Goal: Communication & Community: Answer question/provide support

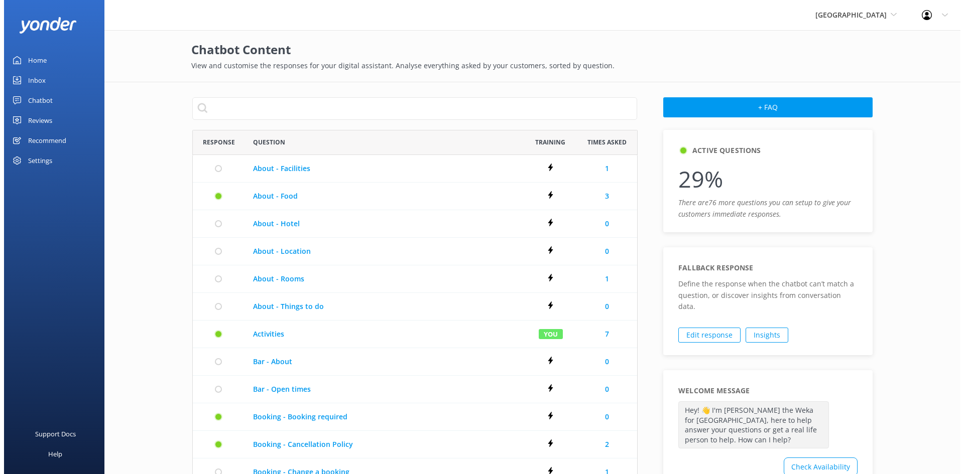
scroll to position [570, 437]
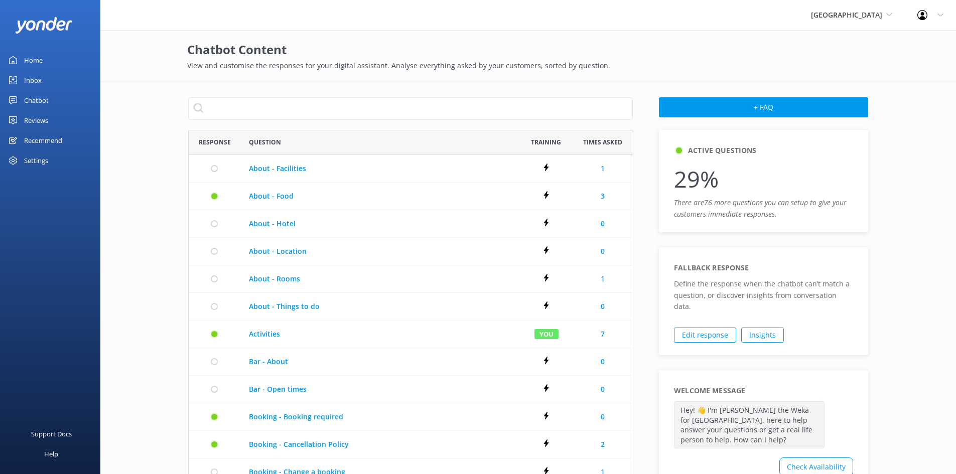
click at [33, 79] on div "Inbox" at bounding box center [33, 80] width 18 height 20
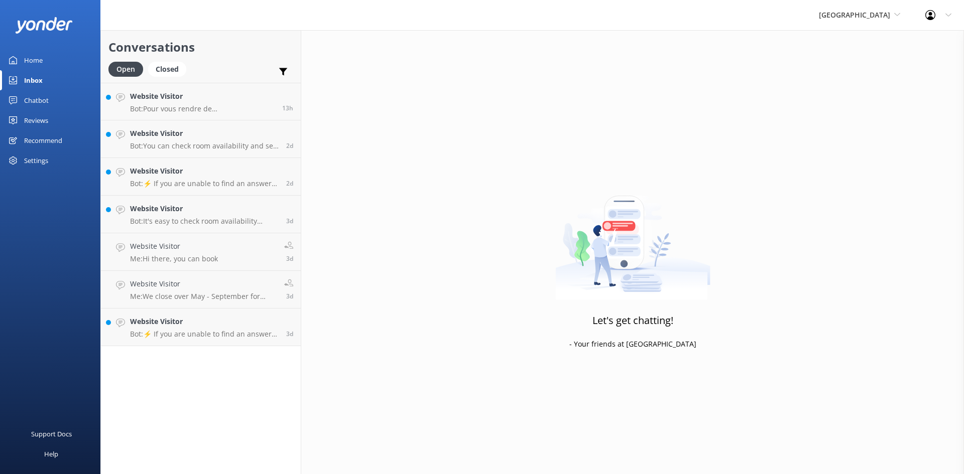
click at [869, 5] on div "Furneaux Lodge Cougar Line Water Taxi [GEOGRAPHIC_DATA] [GEOGRAPHIC_DATA] (OLD)…" at bounding box center [859, 15] width 106 height 30
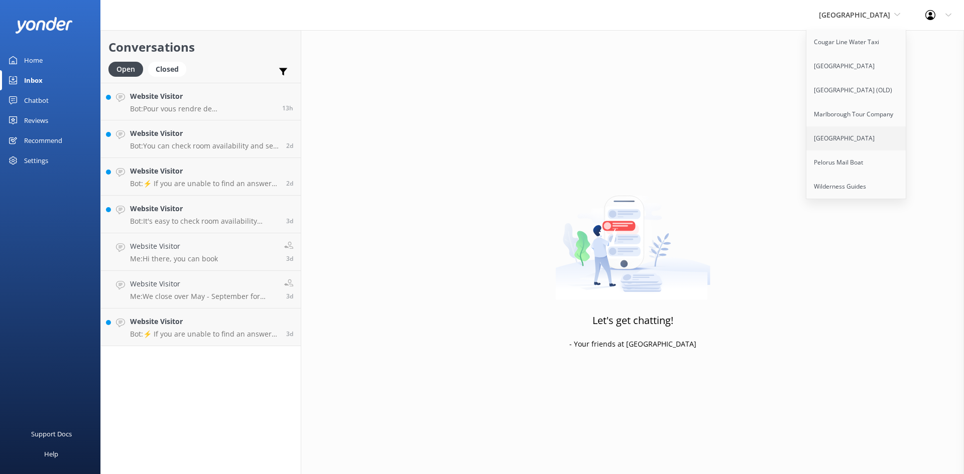
click at [858, 138] on link "[GEOGRAPHIC_DATA]" at bounding box center [856, 139] width 100 height 24
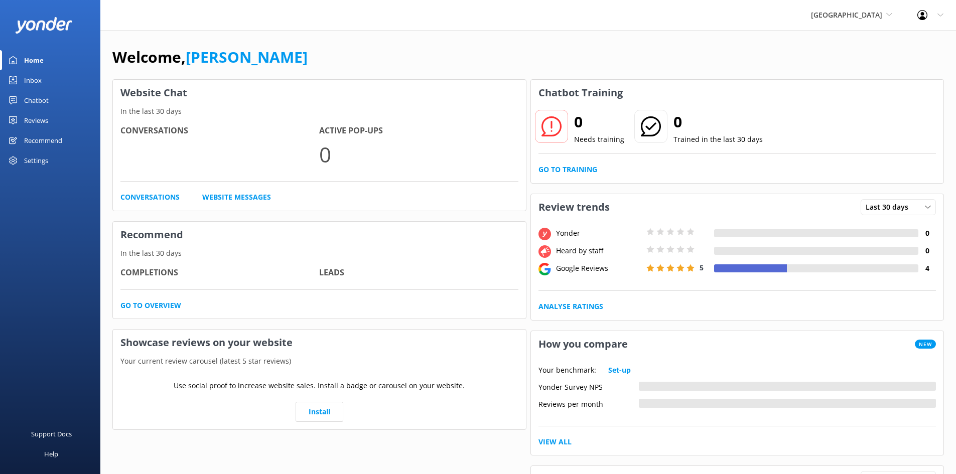
click at [861, 13] on span "[GEOGRAPHIC_DATA]" at bounding box center [846, 15] width 71 height 10
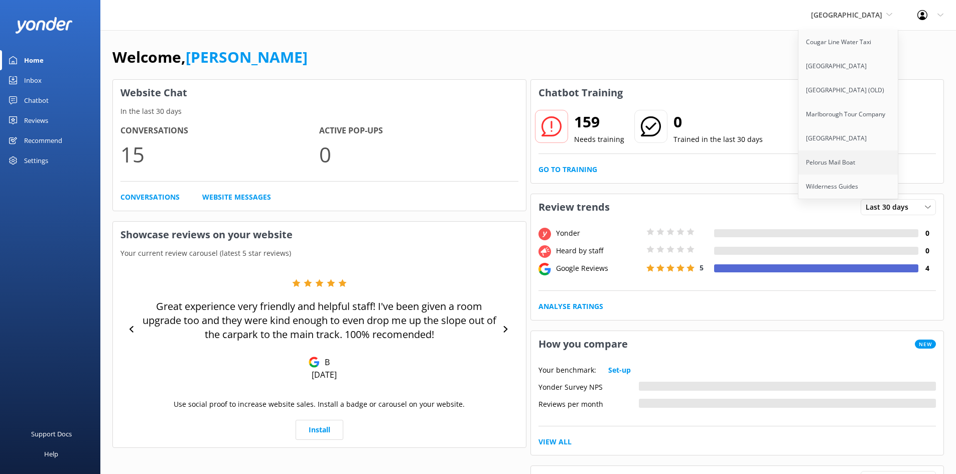
click at [864, 158] on link "Pelorus Mail Boat" at bounding box center [849, 163] width 100 height 24
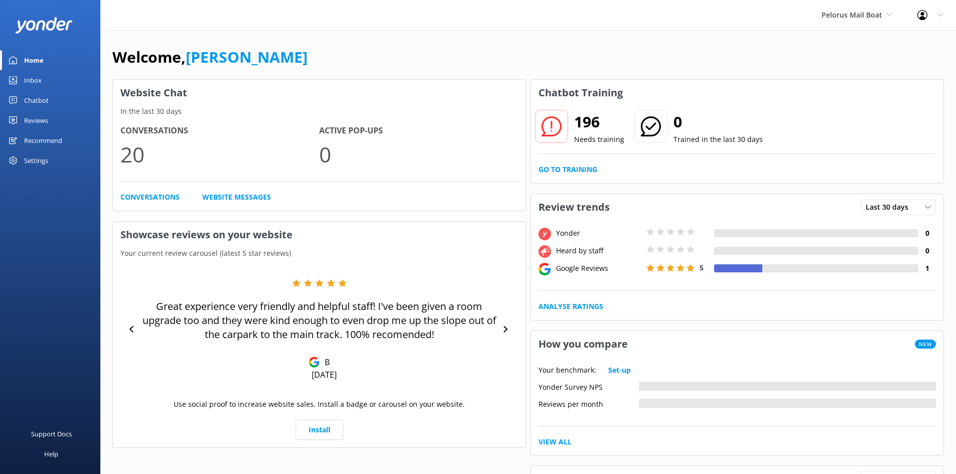
click at [40, 79] on div "Inbox" at bounding box center [33, 80] width 18 height 20
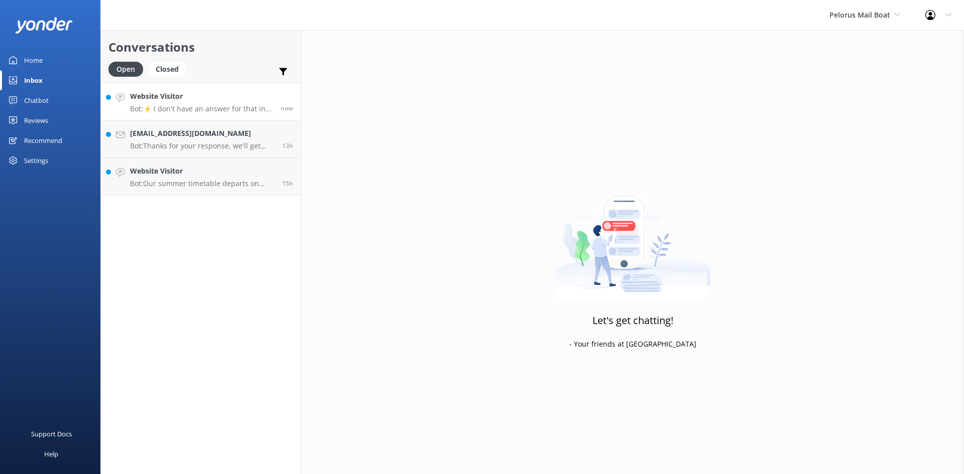
click at [176, 98] on h4 "Website Visitor" at bounding box center [201, 96] width 143 height 11
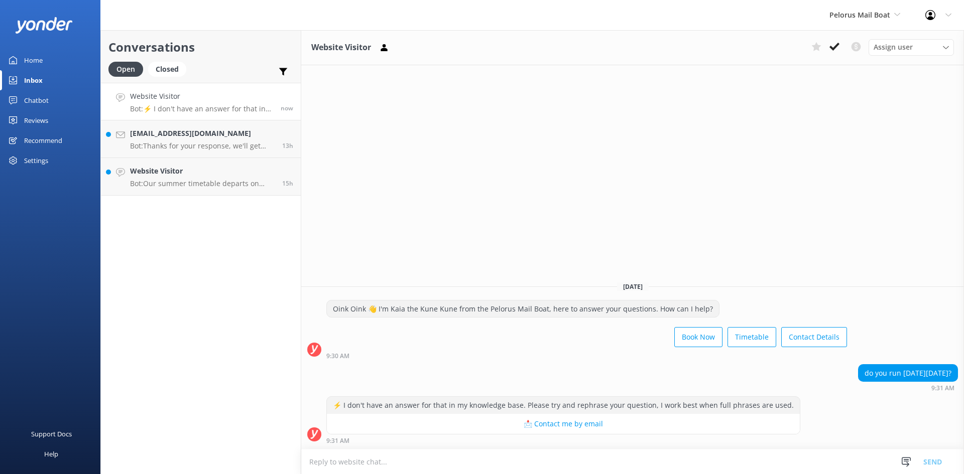
click at [567, 451] on textarea at bounding box center [632, 462] width 663 height 25
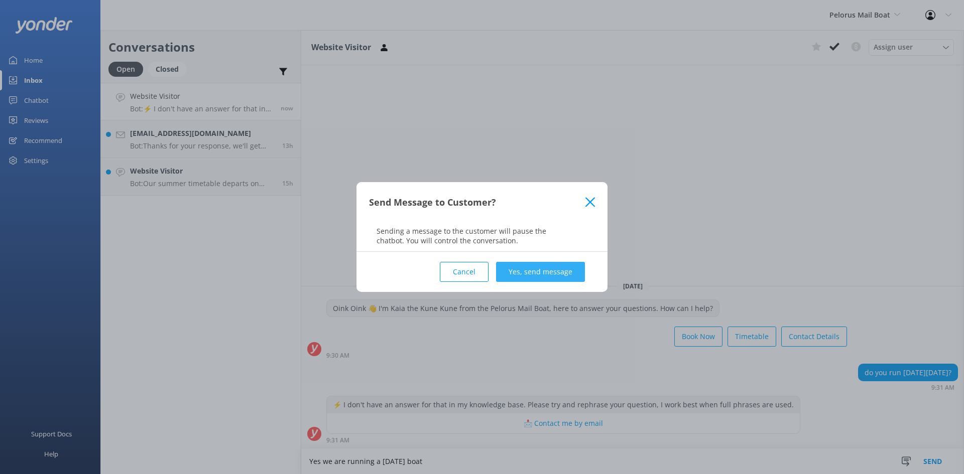
type textarea "Yes we are running a Saturday boat"
click at [543, 273] on button "Yes, send message" at bounding box center [540, 272] width 89 height 20
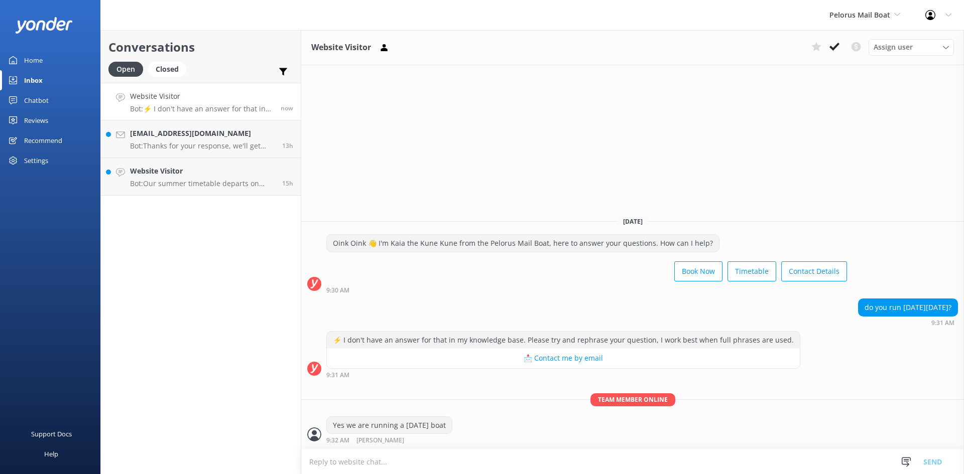
click at [426, 461] on textarea at bounding box center [632, 462] width 663 height 25
type textarea "On the 11th October :-)"
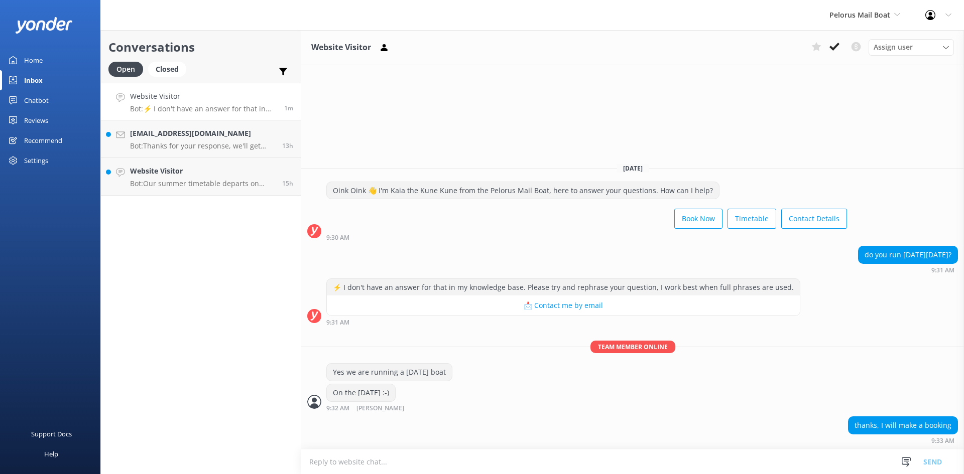
click at [426, 461] on textarea at bounding box center [632, 462] width 663 height 25
type textarea "Fabulous, look forward to seeing you onboard!"
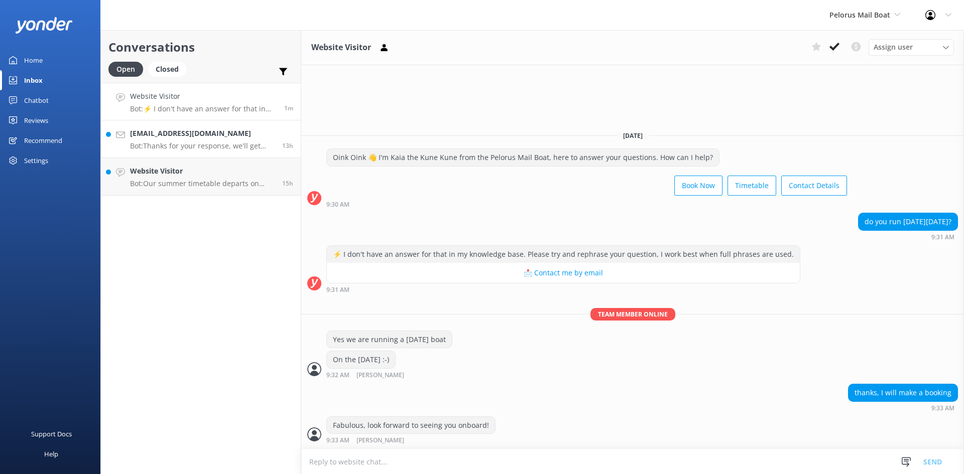
click at [191, 148] on p "Bot: Thanks for your response, we'll get back to you as soon as we can during o…" at bounding box center [202, 146] width 145 height 9
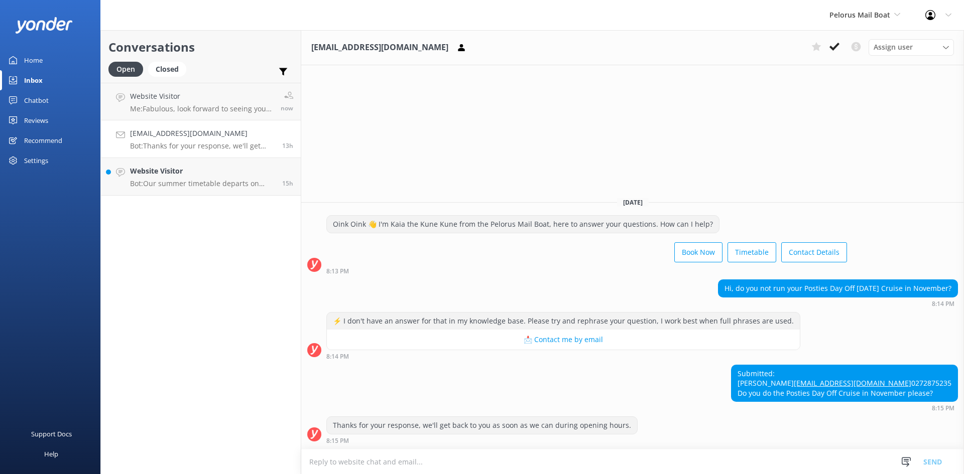
drag, startPoint x: 762, startPoint y: 341, endPoint x: 918, endPoint y: 389, distance: 163.8
click at [918, 389] on div "Submitted: Debra swneys@xtra.co.nz 0272875235 Do you do the Posties Day Off Cru…" at bounding box center [845, 384] width 226 height 37
copy div "Submitted: Debra swneys@xtra.co.nz 0272875235 Do you do the Posties Day Off Cru…"
click at [182, 159] on link "Website Visitor Bot: Our summer timetable departs on Mondays, Wednesdays, and F…" at bounding box center [201, 177] width 200 height 38
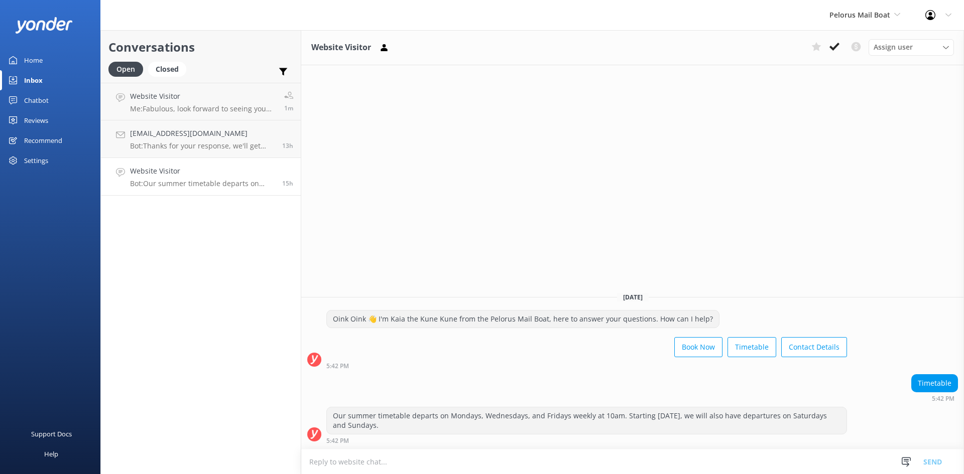
click at [31, 81] on div "Inbox" at bounding box center [33, 80] width 19 height 20
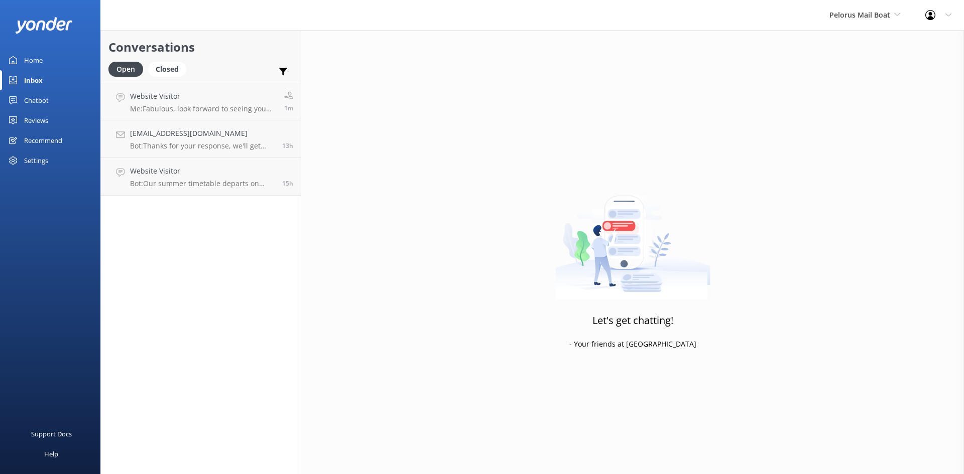
click at [864, 21] on div "Pelorus Mail Boat Cougar Line Water Taxi Furneaux Lodge Punga Cove (OLD) Marlbo…" at bounding box center [865, 15] width 96 height 30
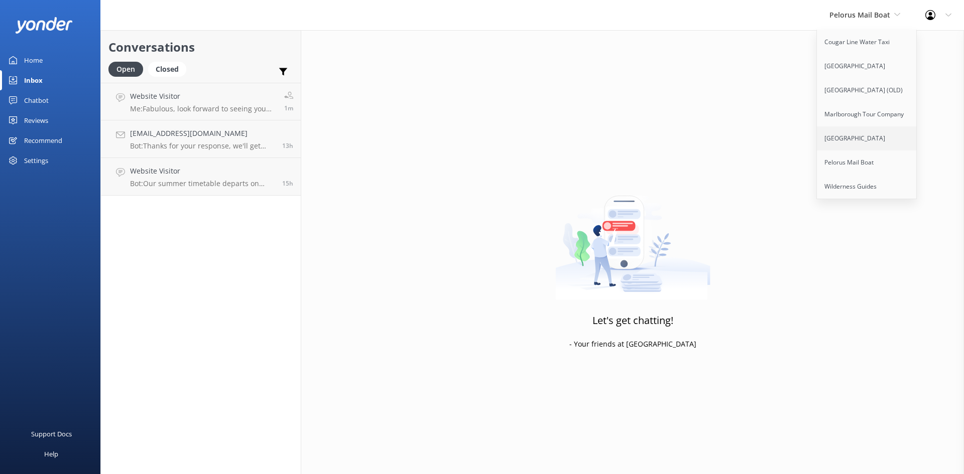
click at [850, 137] on link "[GEOGRAPHIC_DATA]" at bounding box center [867, 139] width 100 height 24
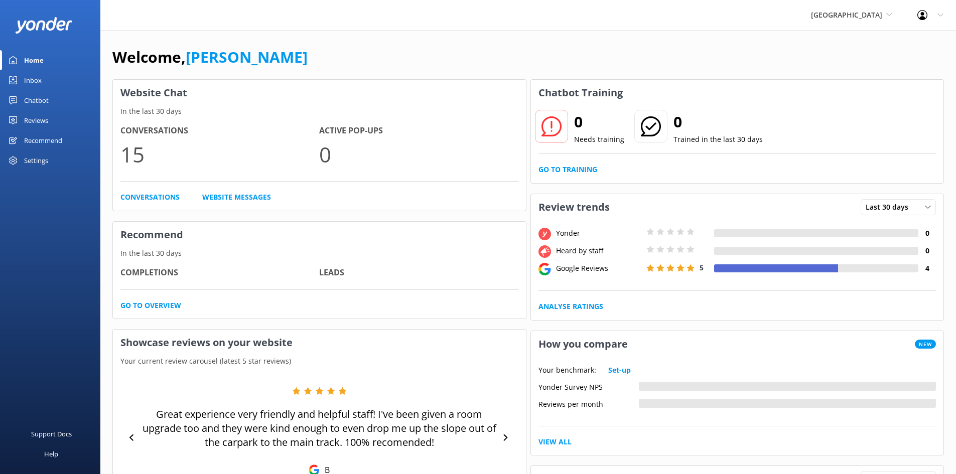
click at [26, 78] on div "Inbox" at bounding box center [33, 80] width 18 height 20
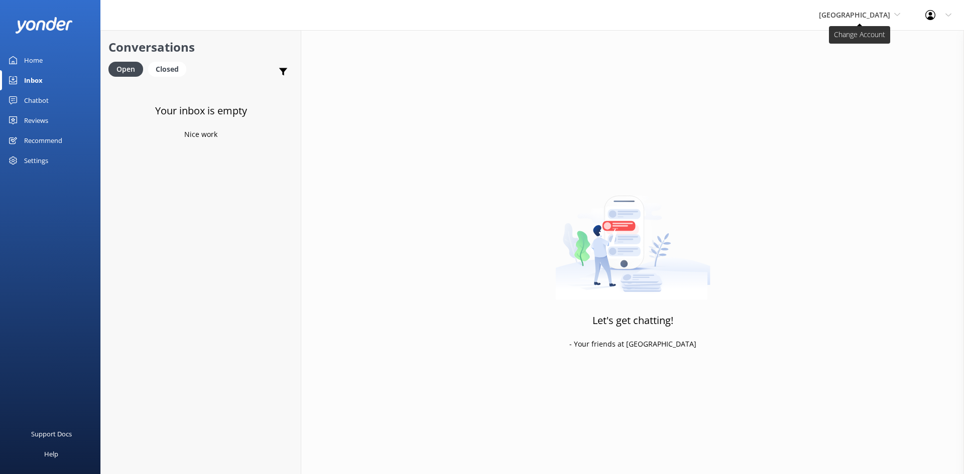
click at [898, 17] on icon at bounding box center [897, 15] width 6 height 6
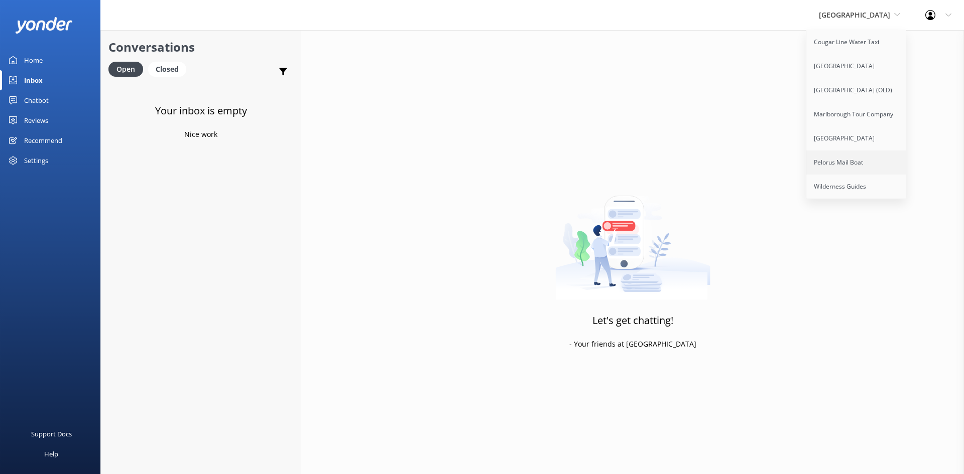
click at [881, 161] on link "Pelorus Mail Boat" at bounding box center [856, 163] width 100 height 24
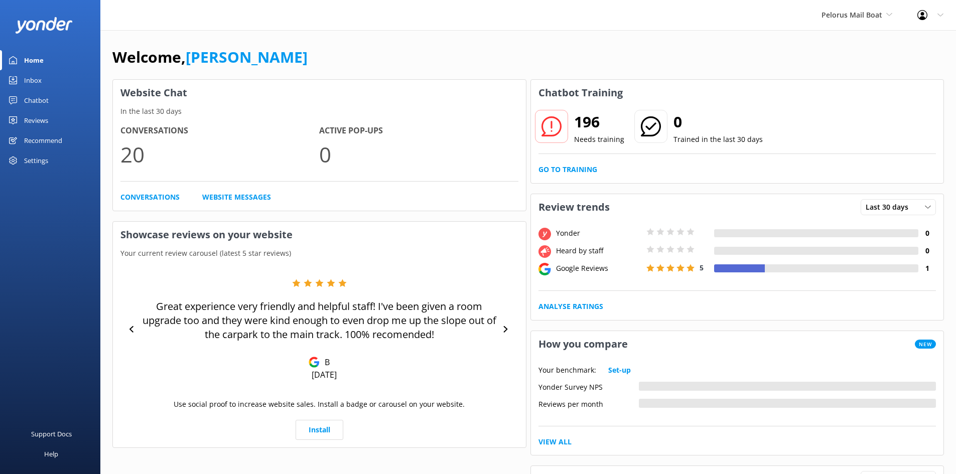
click at [44, 73] on link "Inbox" at bounding box center [50, 80] width 100 height 20
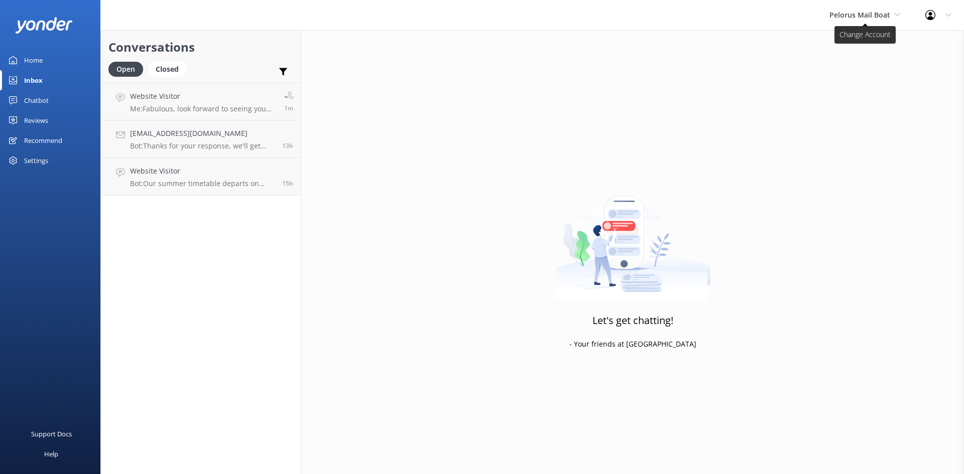
click at [897, 18] on span "Pelorus Mail Boat" at bounding box center [864, 15] width 71 height 11
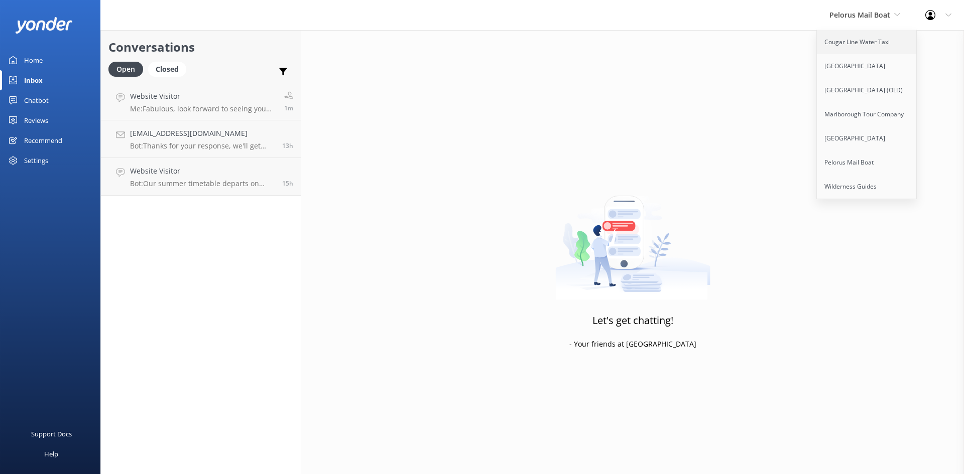
click at [867, 47] on link "Cougar Line Water Taxi" at bounding box center [867, 42] width 100 height 24
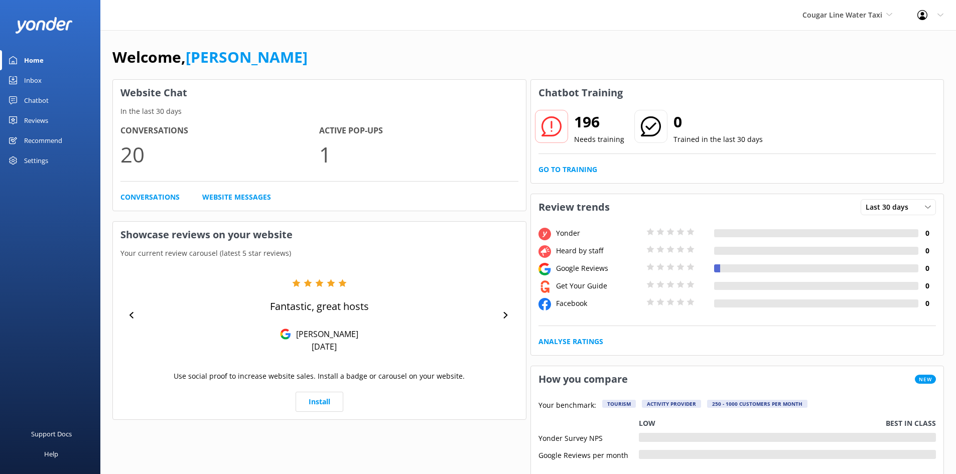
click at [30, 78] on div "Inbox" at bounding box center [33, 80] width 18 height 20
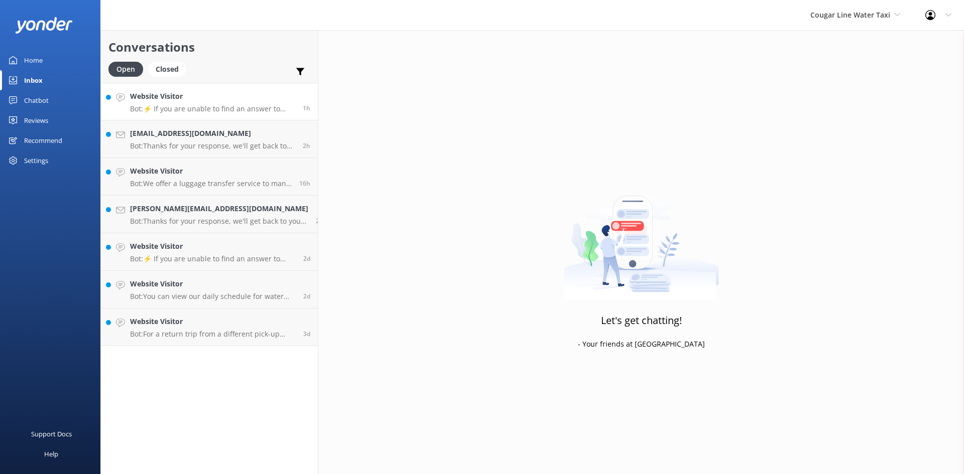
click at [205, 102] on div "Website Visitor Bot: ⚡ If you are unable to find an answer to your question onl…" at bounding box center [212, 102] width 165 height 22
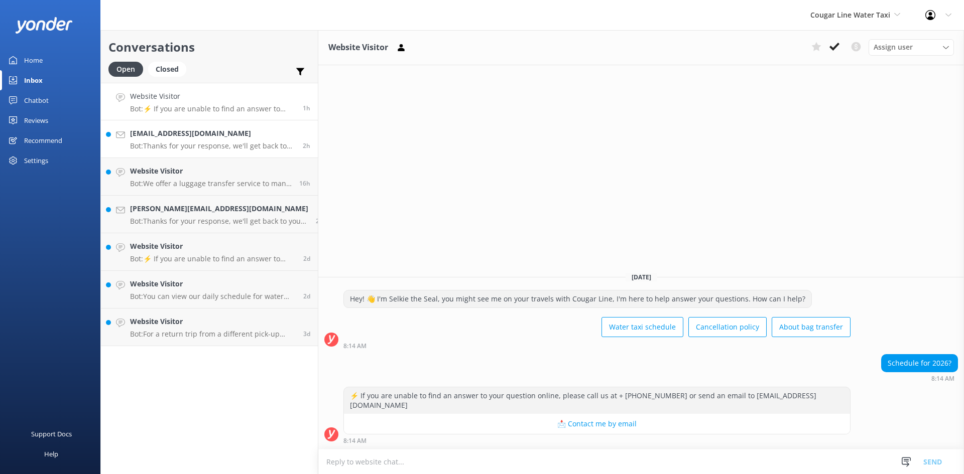
click at [208, 132] on h4 "lucianargg@gmail.com" at bounding box center [212, 133] width 165 height 11
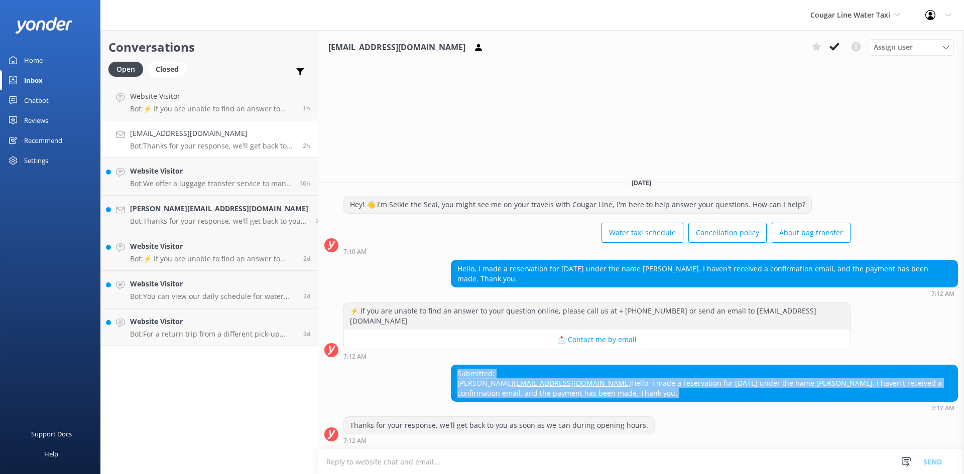
drag, startPoint x: 445, startPoint y: 353, endPoint x: 535, endPoint y: 409, distance: 106.0
click at [535, 409] on div "Submitted: Luciana lucianargg@gmail.com Hello, I made a reservation for today u…" at bounding box center [704, 388] width 507 height 47
copy div "Submitted: Luciana lucianargg@gmail.com Hello, I made a reservation for today u…"
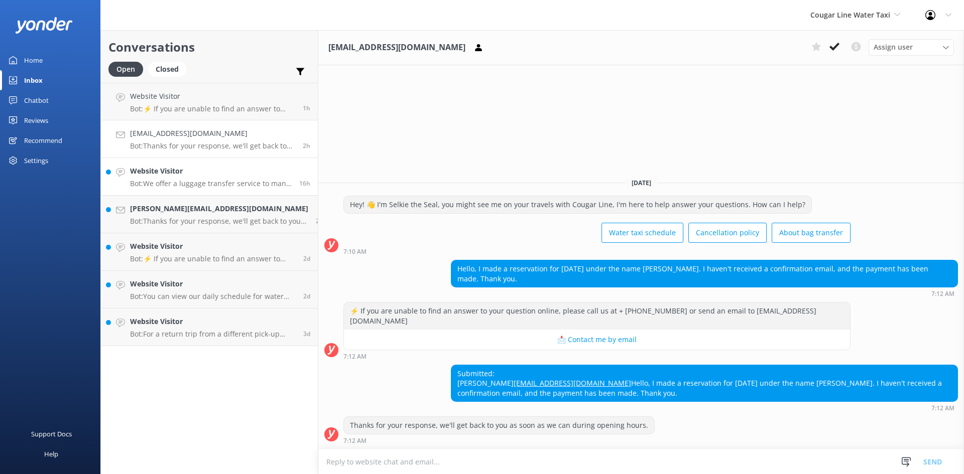
click at [199, 176] on h4 "Website Visitor" at bounding box center [211, 171] width 162 height 11
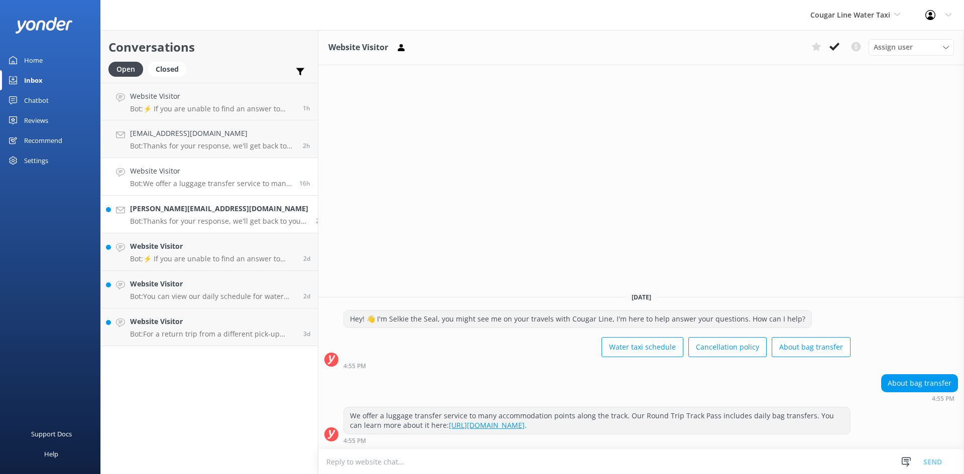
click at [198, 219] on p "Bot: Thanks for your response, we'll get back to you as soon as we can during o…" at bounding box center [219, 221] width 178 height 9
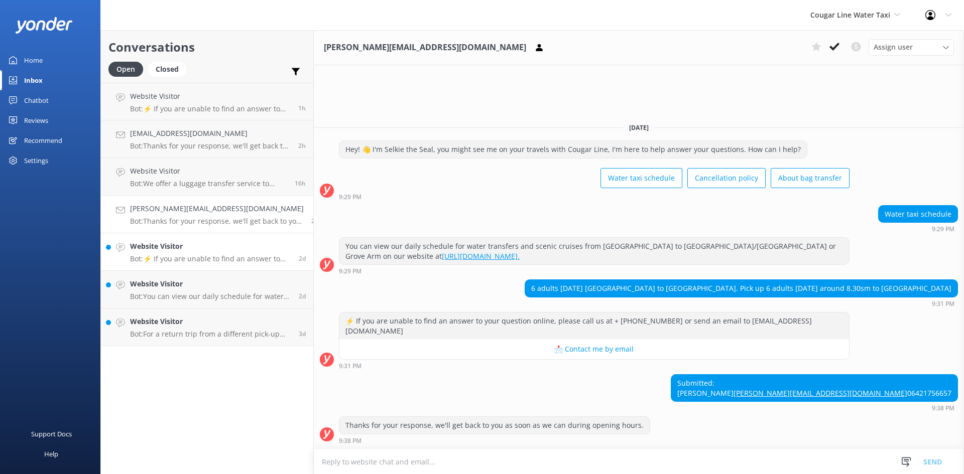
click at [235, 261] on p "Bot: ⚡ If you are unable to find an answer to your question online, please call…" at bounding box center [210, 259] width 161 height 9
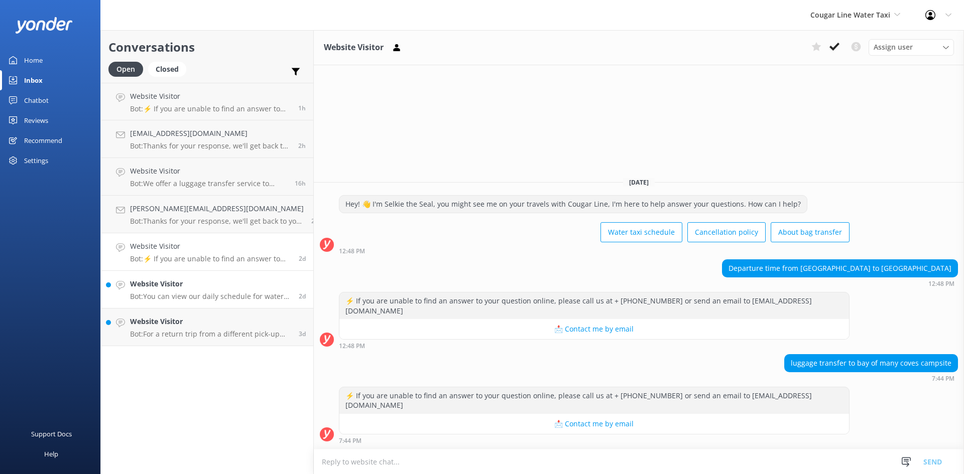
click at [227, 290] on div "Website Visitor Bot: You can view our daily schedule for water transfers and sc…" at bounding box center [210, 290] width 161 height 22
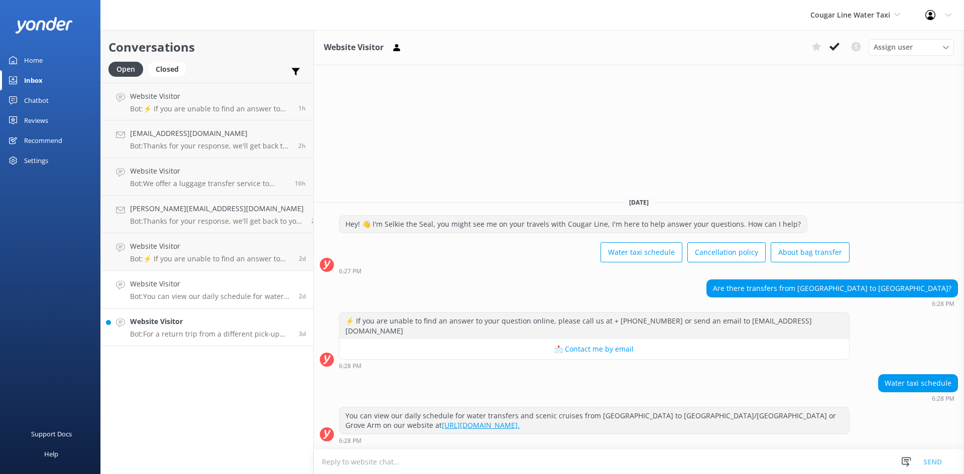
click at [226, 317] on h4 "Website Visitor" at bounding box center [210, 321] width 161 height 11
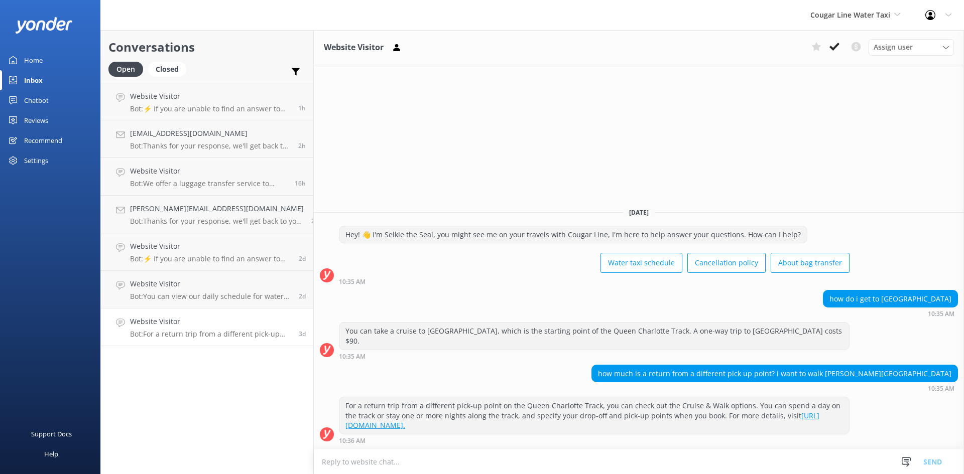
click at [40, 80] on div "Inbox" at bounding box center [33, 80] width 19 height 20
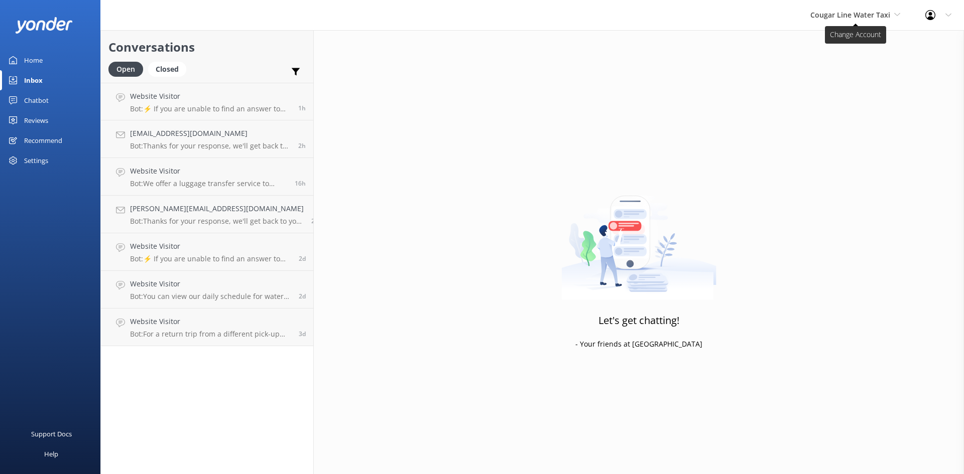
click at [859, 17] on span "Cougar Line Water Taxi" at bounding box center [850, 15] width 80 height 10
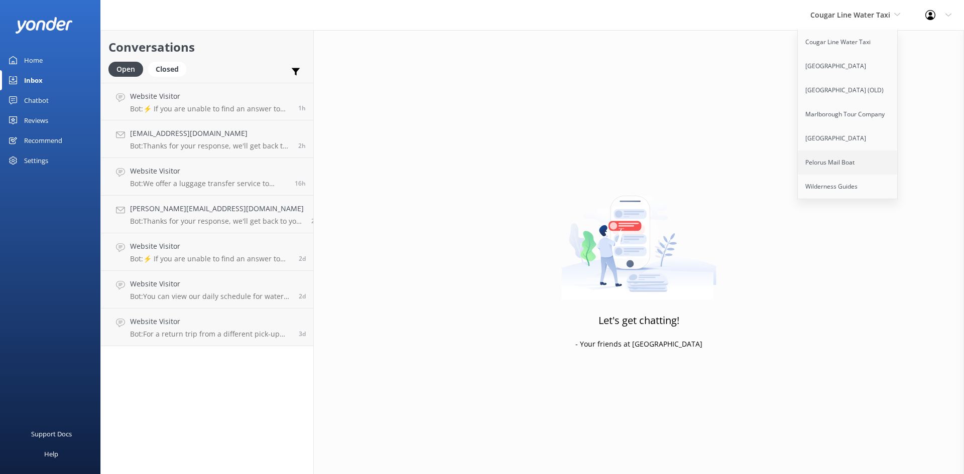
click at [838, 155] on link "Pelorus Mail Boat" at bounding box center [848, 163] width 100 height 24
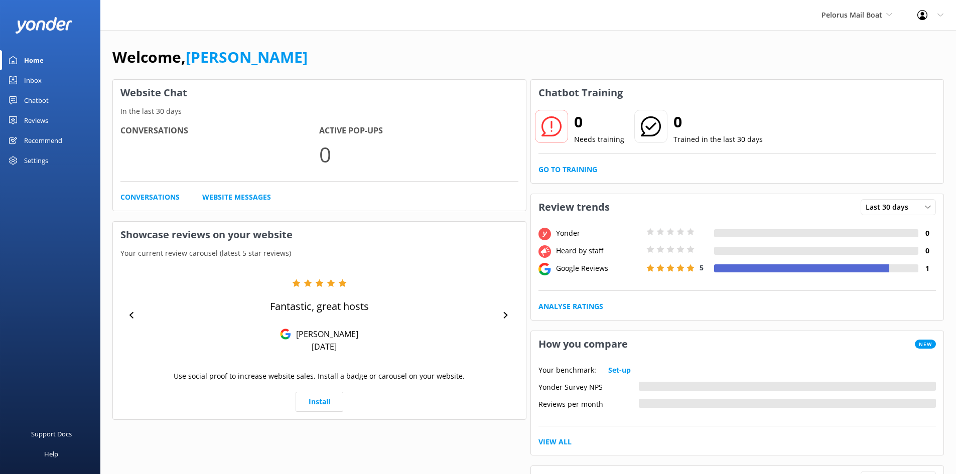
click at [36, 74] on div "Inbox" at bounding box center [33, 80] width 18 height 20
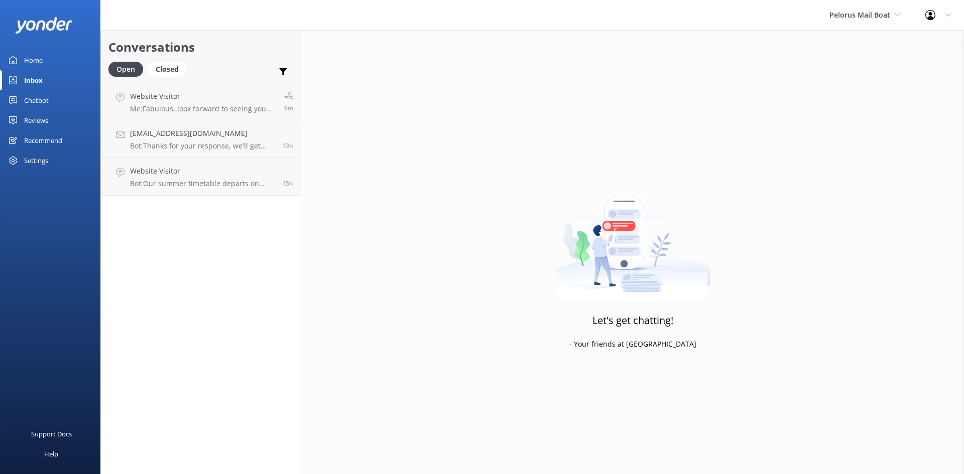
click at [39, 58] on div "Home" at bounding box center [33, 60] width 19 height 20
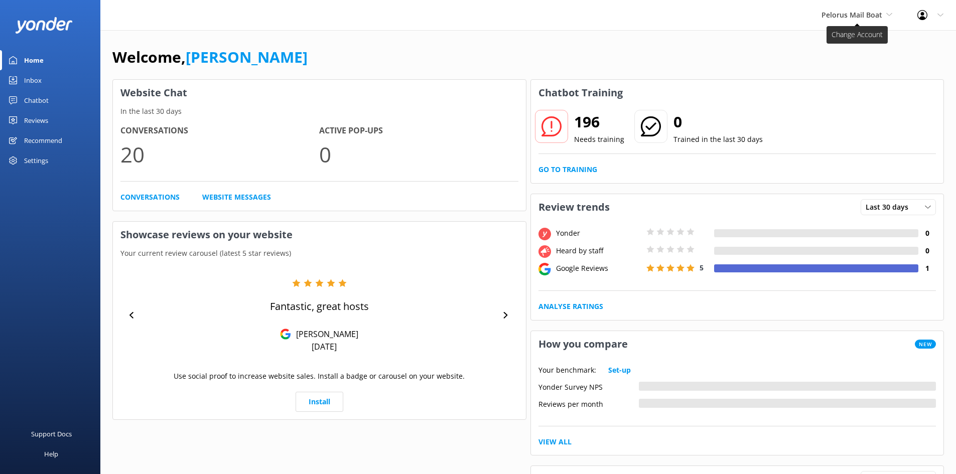
click at [851, 16] on span "Pelorus Mail Boat" at bounding box center [852, 15] width 61 height 10
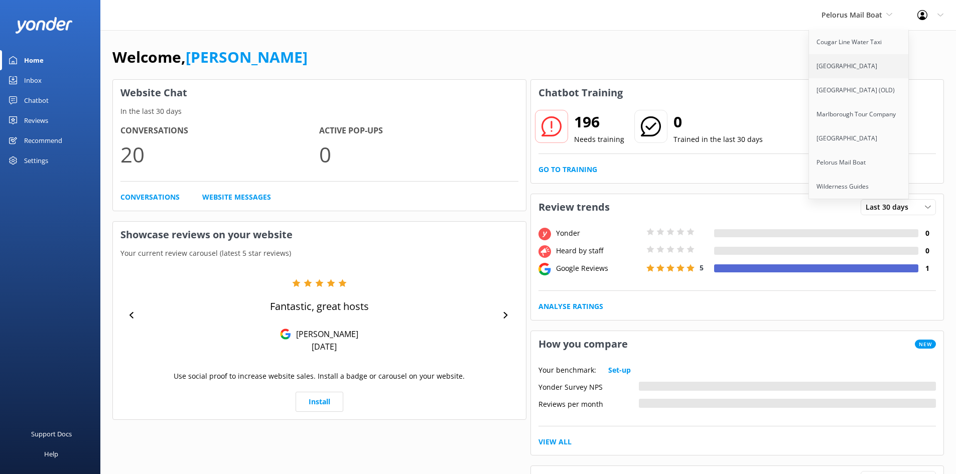
click at [840, 61] on link "[GEOGRAPHIC_DATA]" at bounding box center [859, 66] width 100 height 24
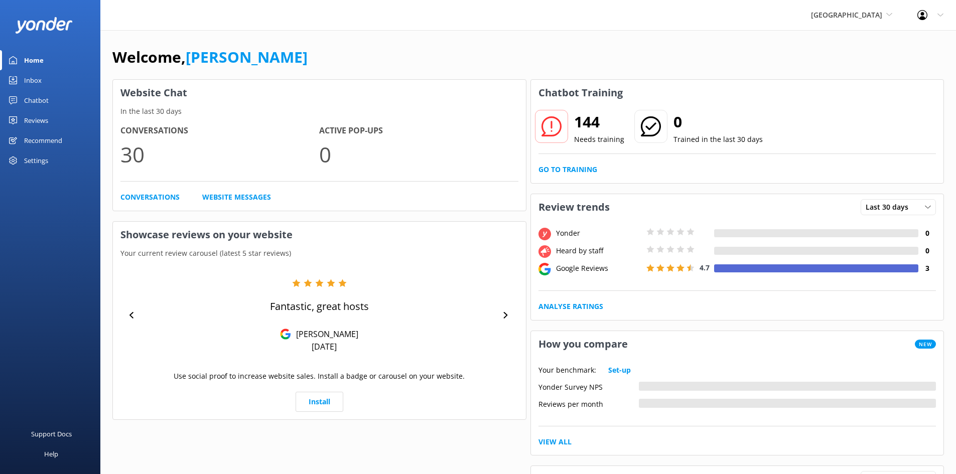
click at [32, 78] on div "Inbox" at bounding box center [33, 80] width 18 height 20
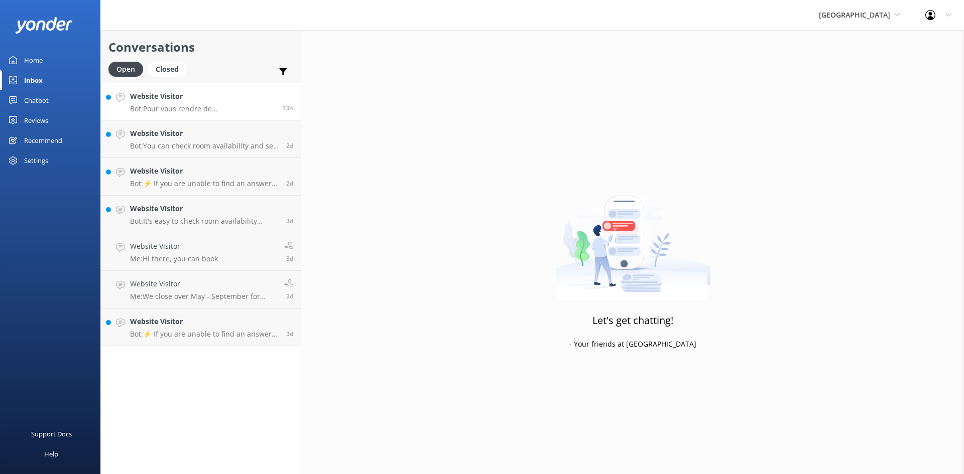
click at [210, 109] on p "Bot: Pour vous rendre de Picton à Furneaux Lodge, le moyen le plus rapide est d…" at bounding box center [202, 108] width 145 height 9
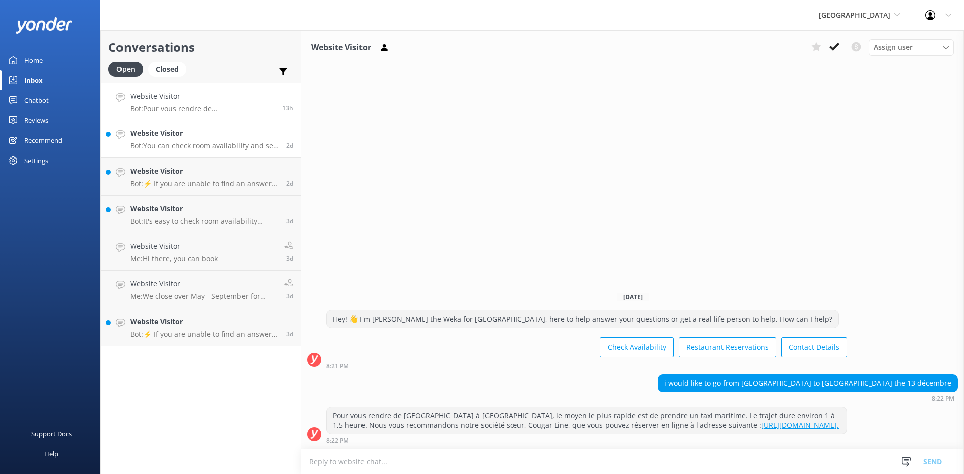
click at [211, 135] on h4 "Website Visitor" at bounding box center [204, 133] width 149 height 11
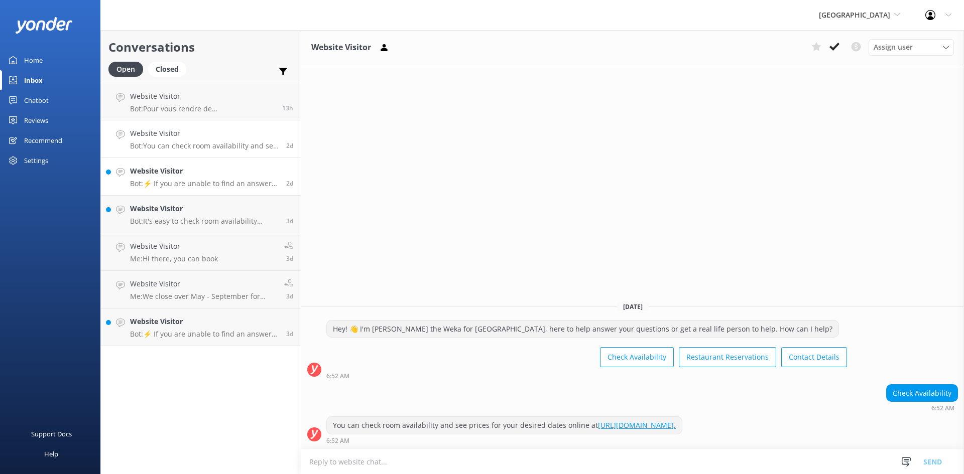
click at [215, 169] on h4 "Website Visitor" at bounding box center [204, 171] width 149 height 11
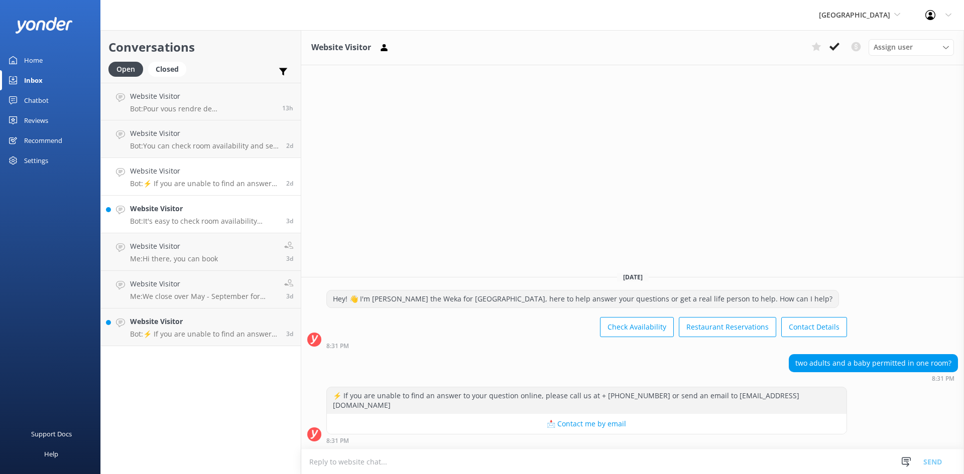
click at [220, 215] on div "Website Visitor Bot: It's easy to check room availability online and see prices…" at bounding box center [204, 214] width 149 height 22
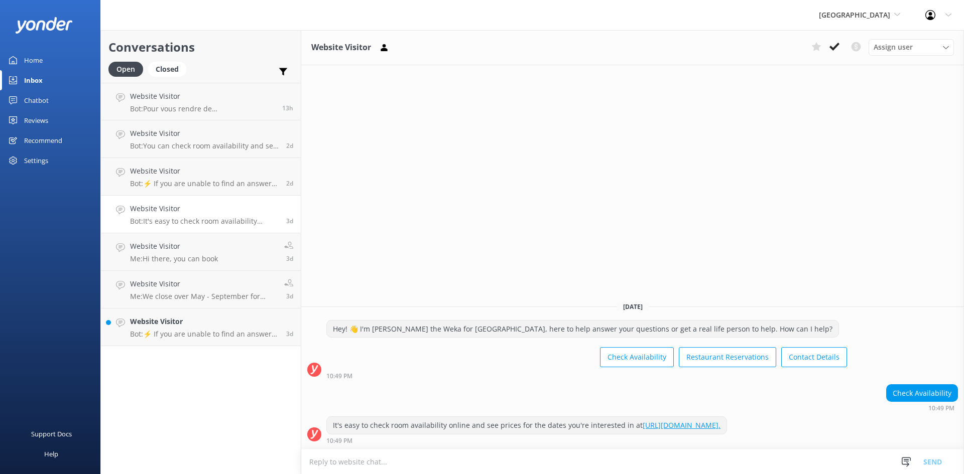
click at [35, 55] on div "Home" at bounding box center [33, 60] width 19 height 20
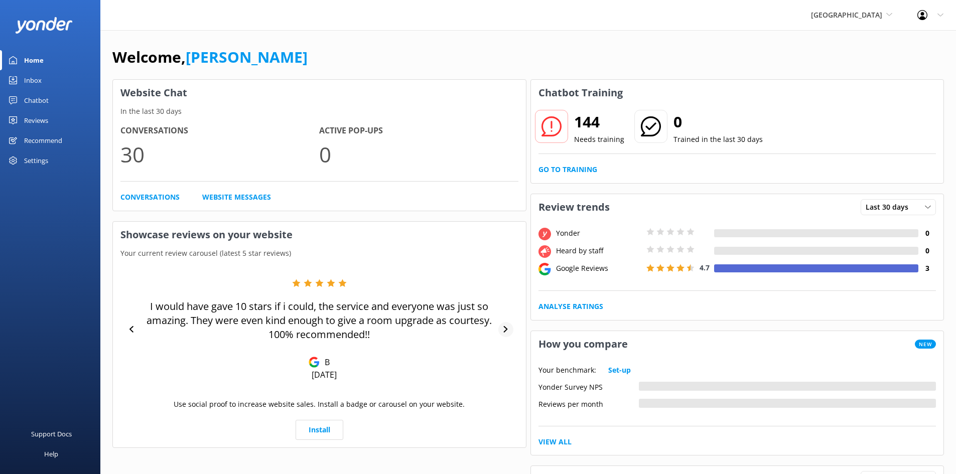
click at [504, 329] on icon at bounding box center [506, 329] width 7 height 7
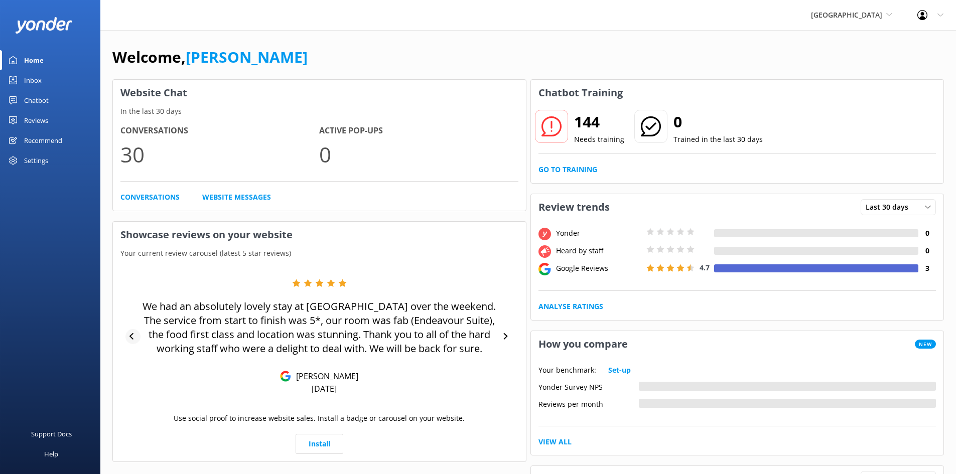
click at [134, 336] on icon at bounding box center [133, 336] width 7 height 7
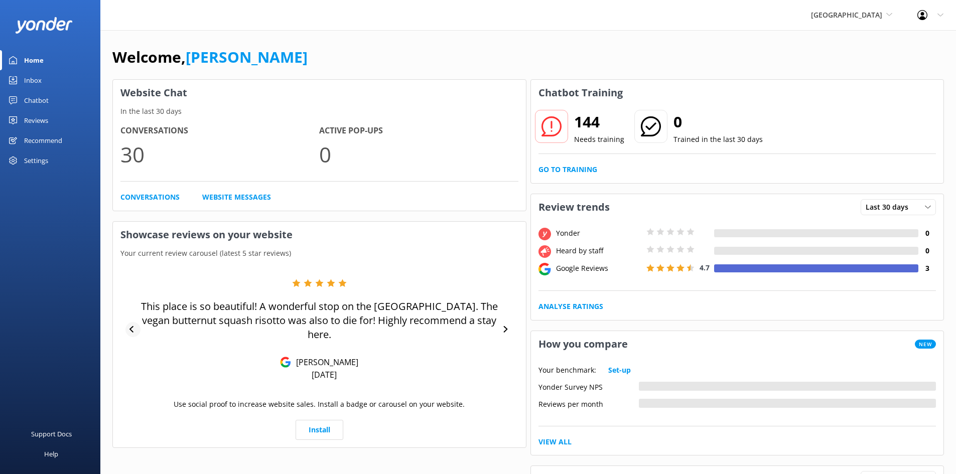
click at [134, 336] on div at bounding box center [133, 329] width 15 height 15
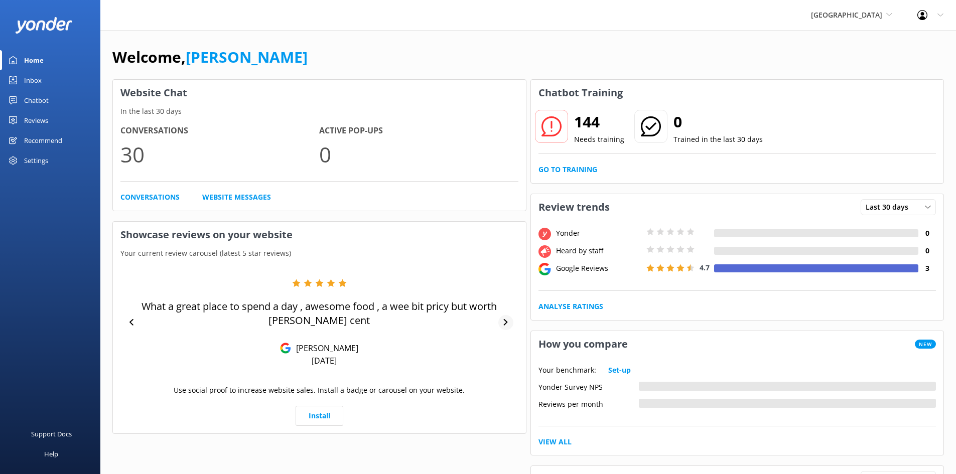
click at [502, 323] on div at bounding box center [506, 322] width 15 height 15
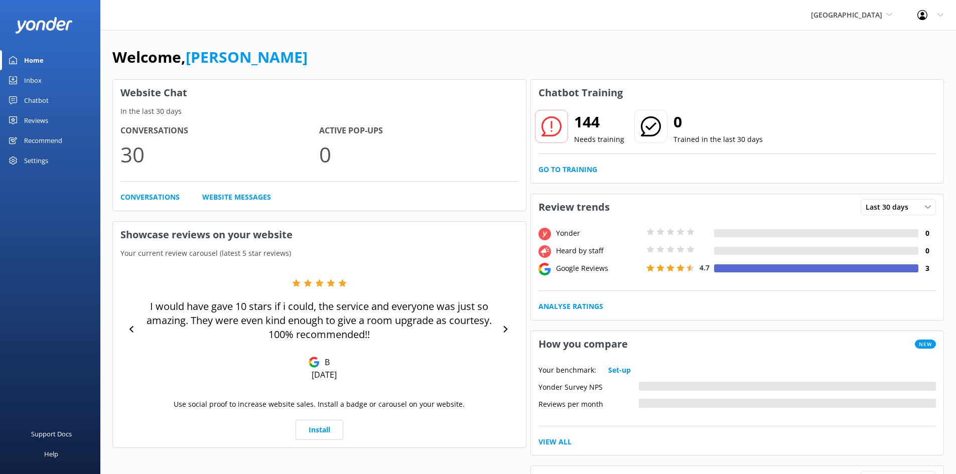
click at [882, 22] on div "Furneaux Lodge Cougar Line Water Taxi Furneaux Lodge Punga Cove (OLD) Marlborou…" at bounding box center [852, 15] width 106 height 30
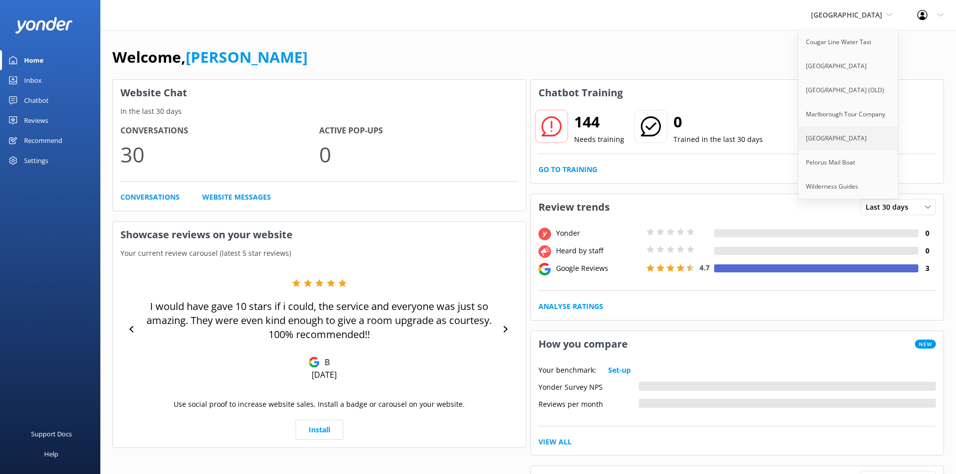
click at [838, 137] on link "[GEOGRAPHIC_DATA]" at bounding box center [849, 139] width 100 height 24
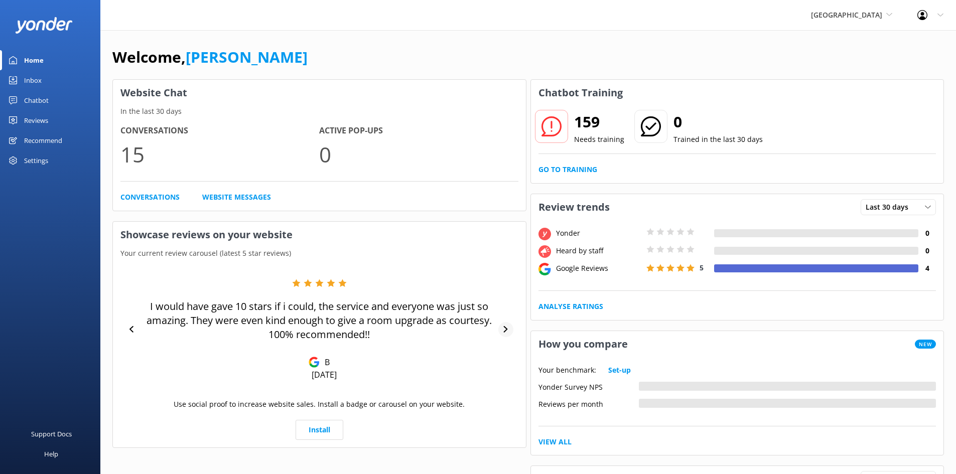
click at [503, 328] on icon at bounding box center [506, 329] width 7 height 7
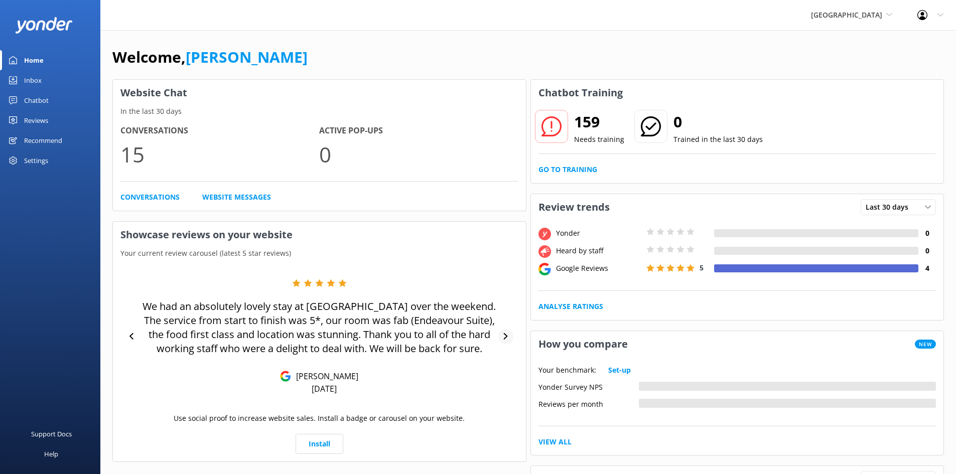
click at [503, 328] on div "We had an absolutely lovely stay at Furneaux Lodge over the weekend. The servic…" at bounding box center [319, 336] width 398 height 115
click at [134, 338] on icon at bounding box center [133, 336] width 7 height 7
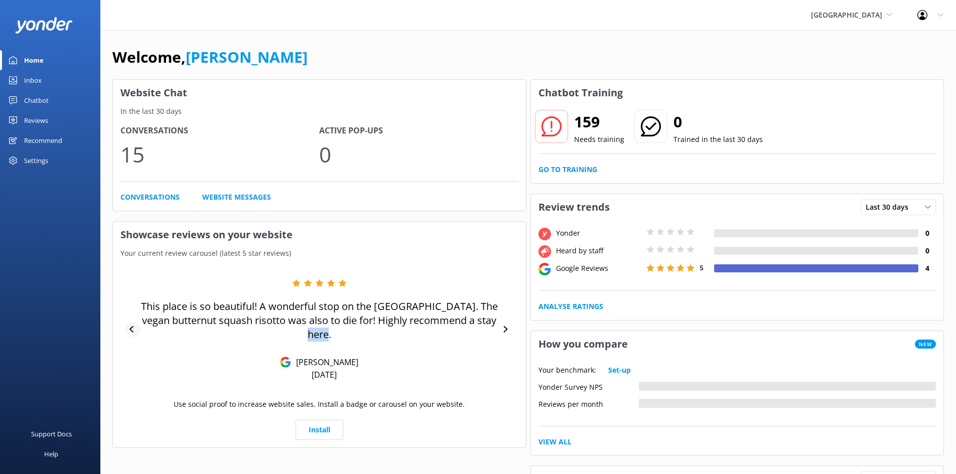
click at [134, 338] on div "This place is so beautiful! A wonderful stop on the Queen Charlotte Track. The …" at bounding box center [319, 329] width 398 height 101
click at [128, 332] on div at bounding box center [133, 329] width 15 height 15
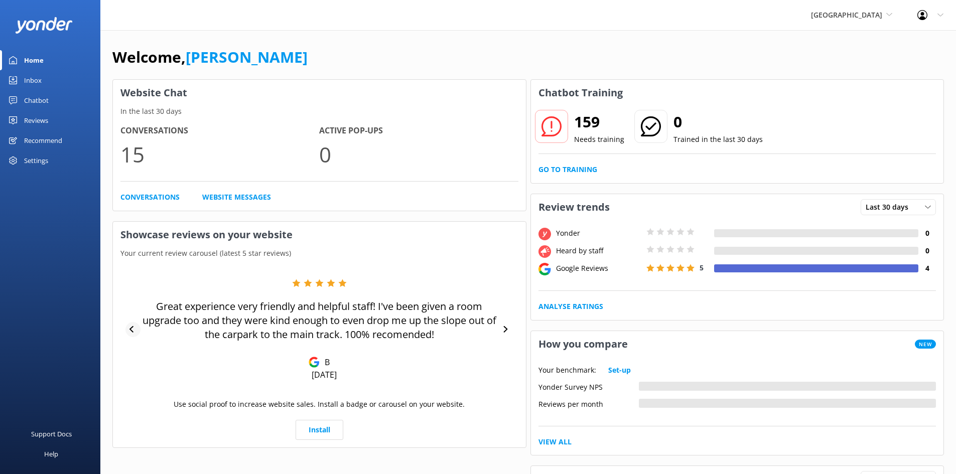
click at [131, 330] on icon at bounding box center [132, 329] width 4 height 7
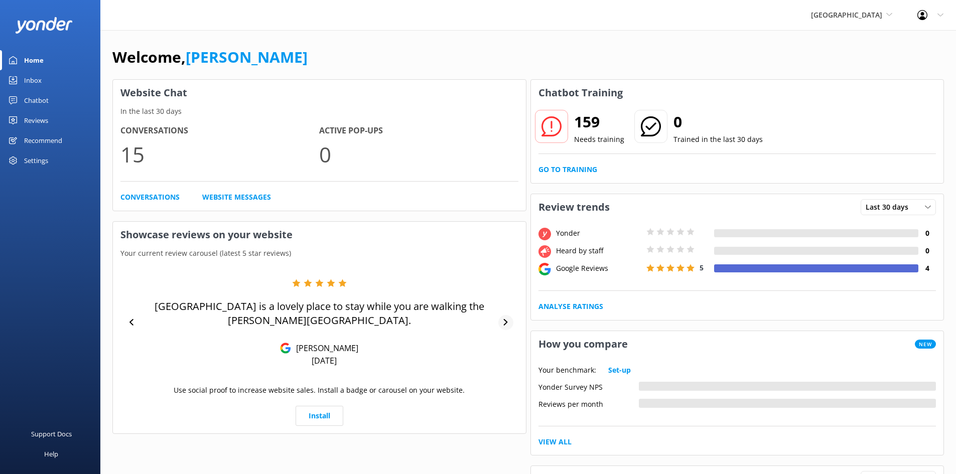
click at [502, 322] on div at bounding box center [506, 322] width 15 height 15
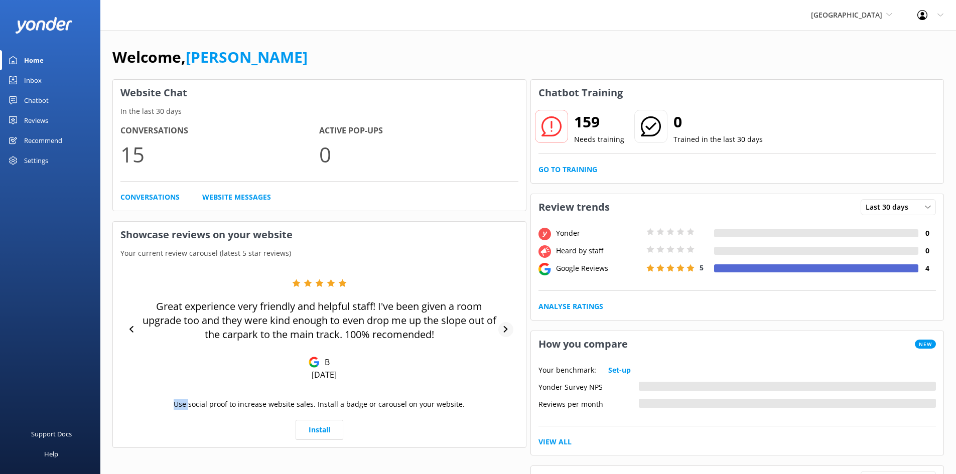
click at [502, 322] on div "Great experience very friendly and helpful staff! I've been given a room upgrad…" at bounding box center [319, 329] width 398 height 101
click at [506, 327] on icon at bounding box center [506, 329] width 7 height 7
click at [508, 330] on icon at bounding box center [506, 329] width 4 height 7
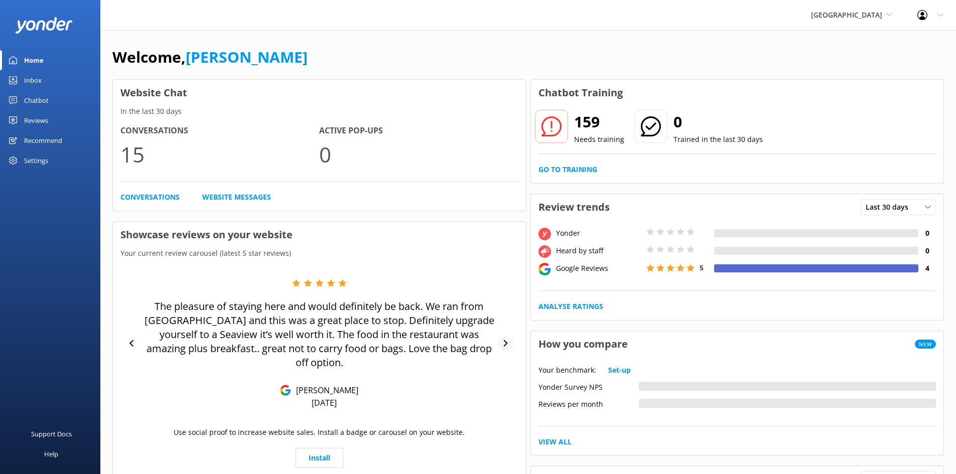
click at [501, 337] on div at bounding box center [506, 343] width 15 height 15
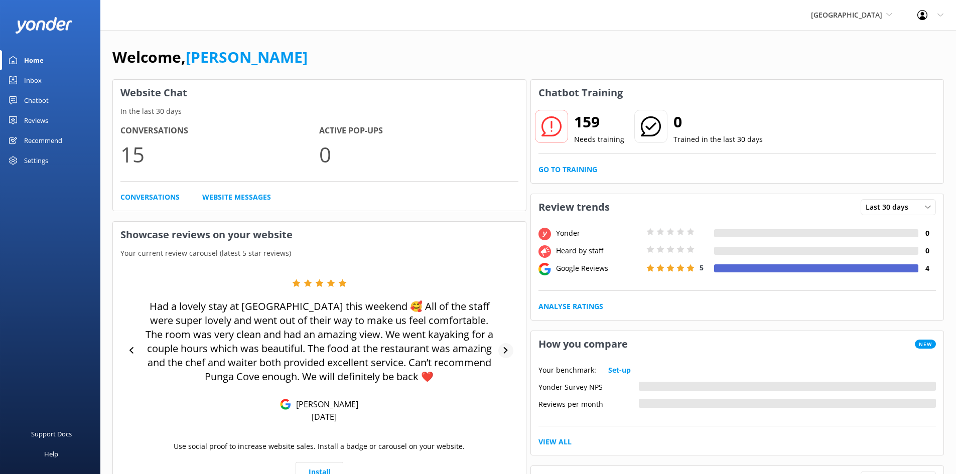
click at [501, 337] on div "Had a lovely stay at [GEOGRAPHIC_DATA] this weekend 🥰 All of the staff were sup…" at bounding box center [319, 351] width 398 height 144
click at [506, 347] on div at bounding box center [506, 350] width 15 height 15
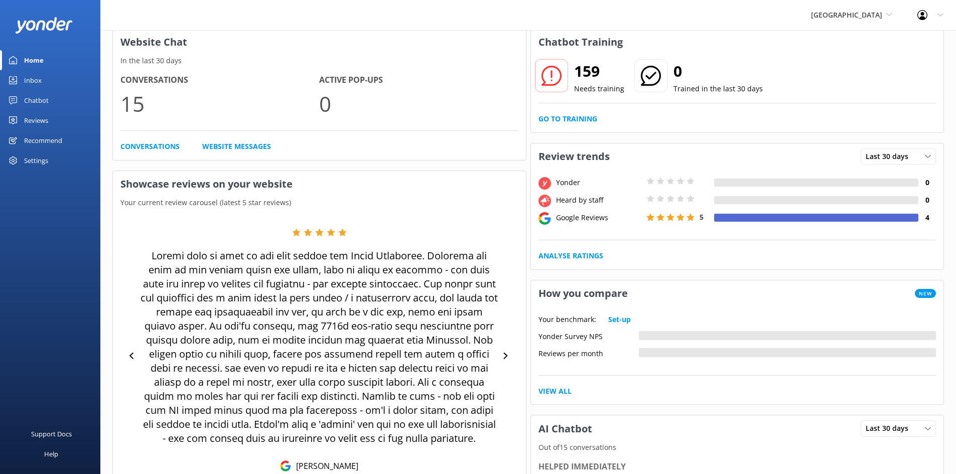
scroll to position [50, 0]
click at [137, 365] on div at bounding box center [133, 356] width 15 height 15
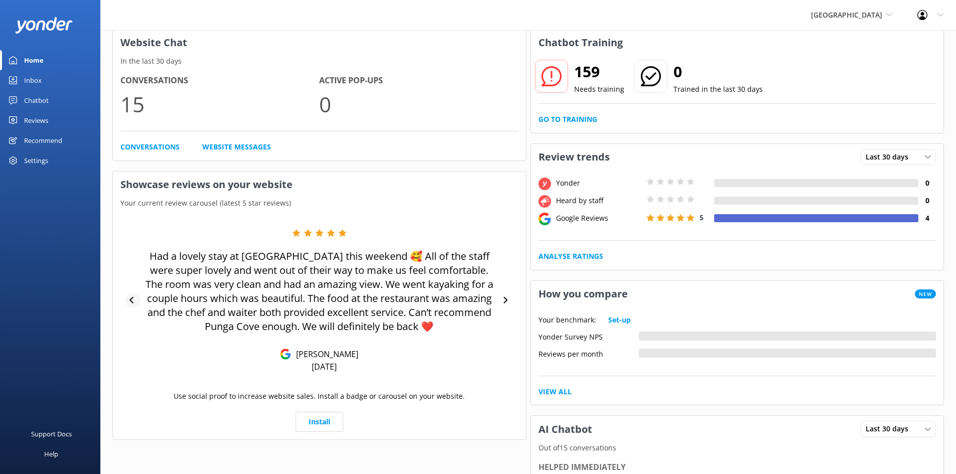
click at [136, 301] on icon at bounding box center [133, 300] width 7 height 7
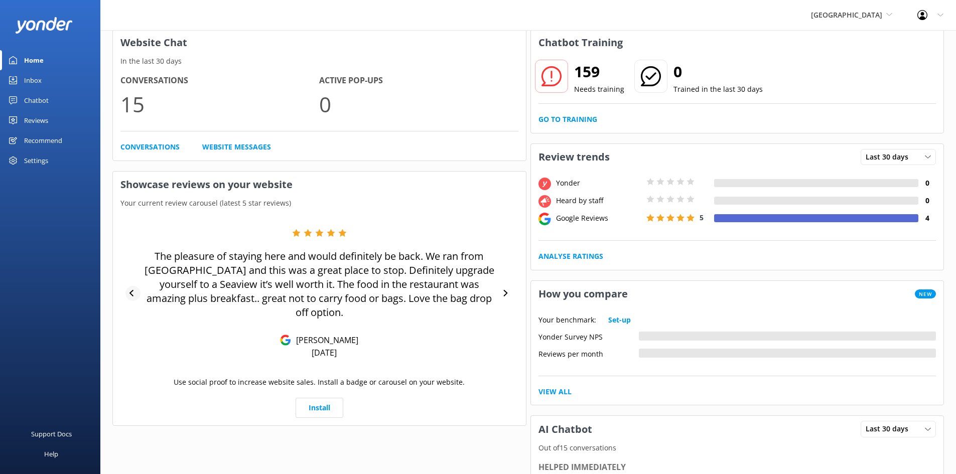
click at [130, 290] on icon at bounding box center [133, 293] width 7 height 7
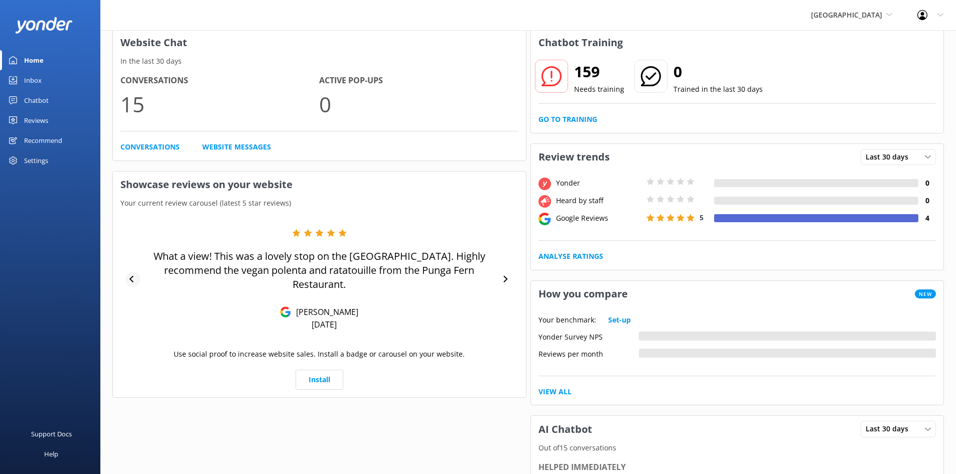
click at [130, 285] on div at bounding box center [133, 279] width 15 height 15
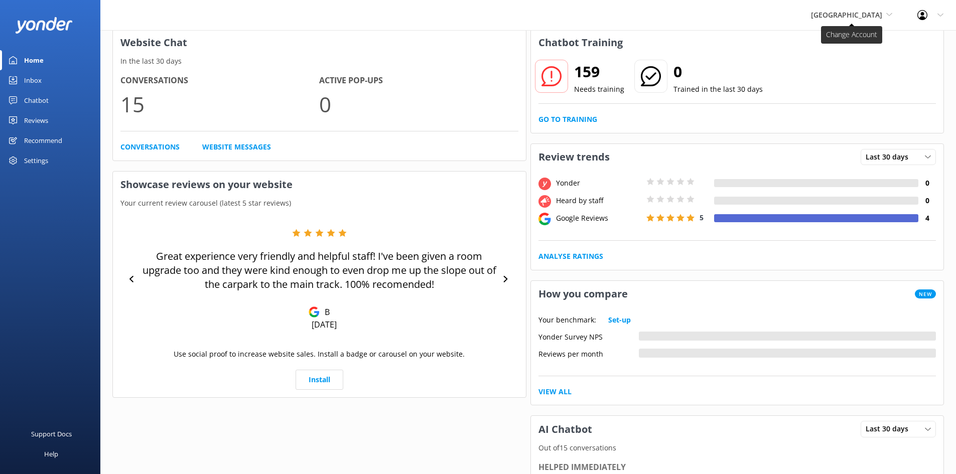
click at [877, 19] on span "[GEOGRAPHIC_DATA]" at bounding box center [846, 15] width 71 height 10
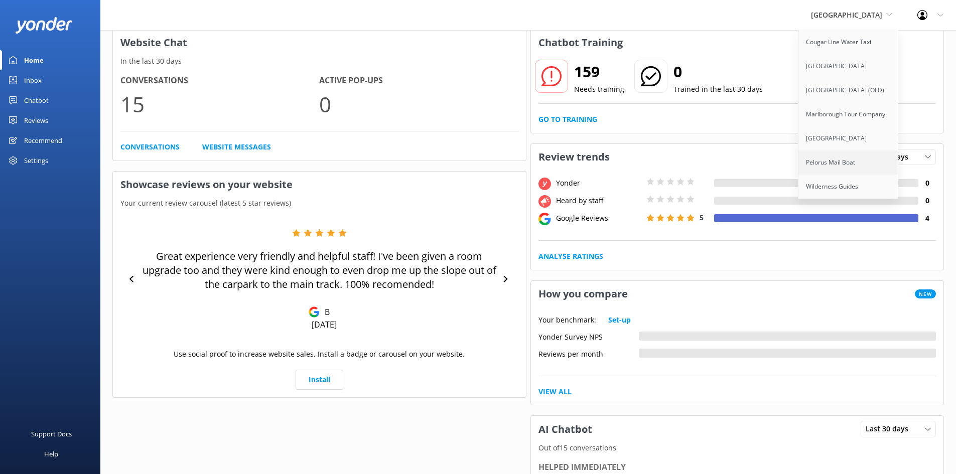
click at [865, 163] on link "Pelorus Mail Boat" at bounding box center [849, 163] width 100 height 24
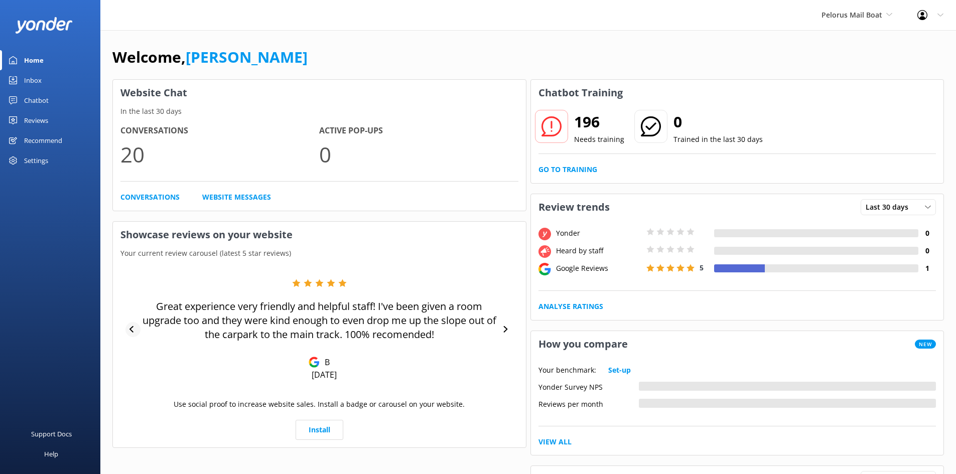
click at [131, 327] on icon at bounding box center [133, 329] width 7 height 7
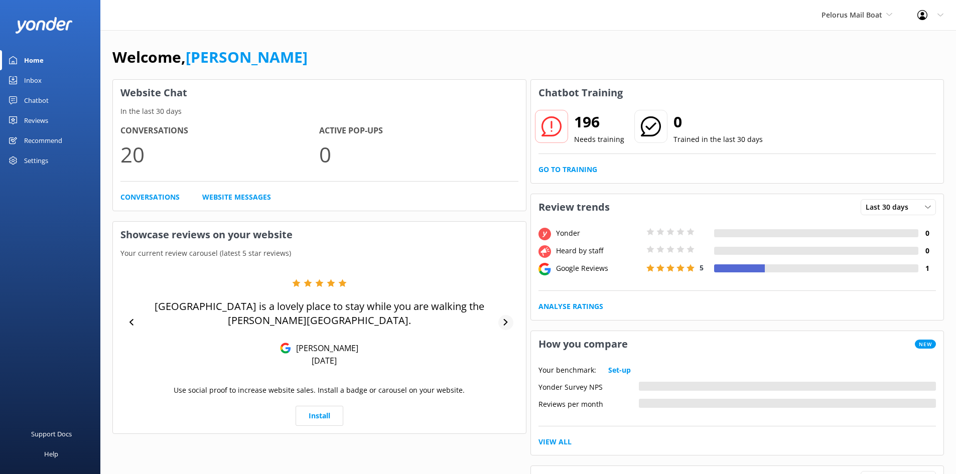
click at [507, 325] on icon at bounding box center [506, 322] width 7 height 7
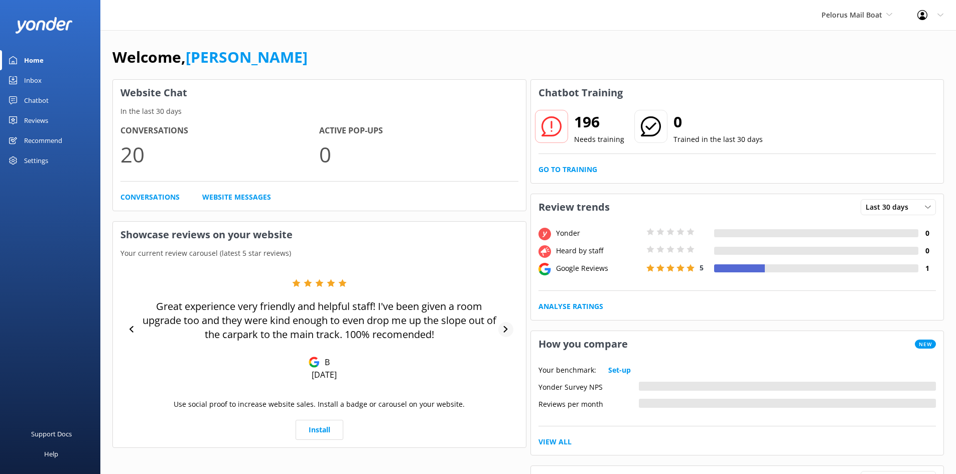
click at [507, 325] on div at bounding box center [506, 329] width 15 height 15
click at [135, 326] on icon at bounding box center [133, 329] width 7 height 7
click at [44, 72] on link "Inbox" at bounding box center [50, 80] width 100 height 20
